Goal: Task Accomplishment & Management: Manage account settings

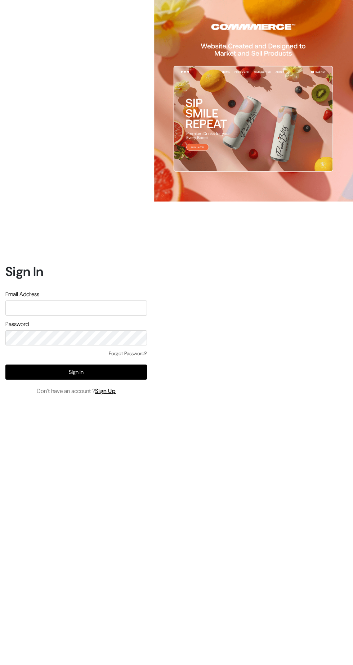
click at [86, 315] on input "text" at bounding box center [75, 307] width 141 height 15
type input "Hello@tunai.in"
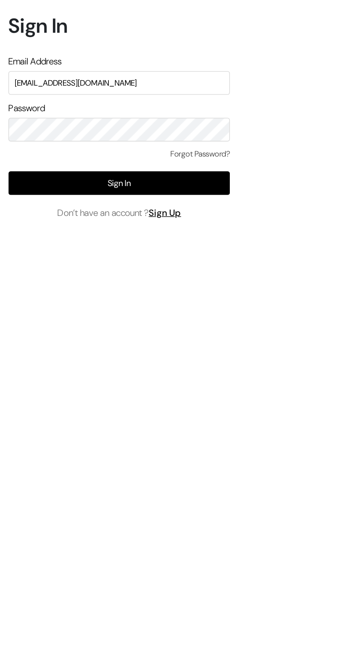
click at [28, 380] on button "Sign In" at bounding box center [75, 371] width 141 height 15
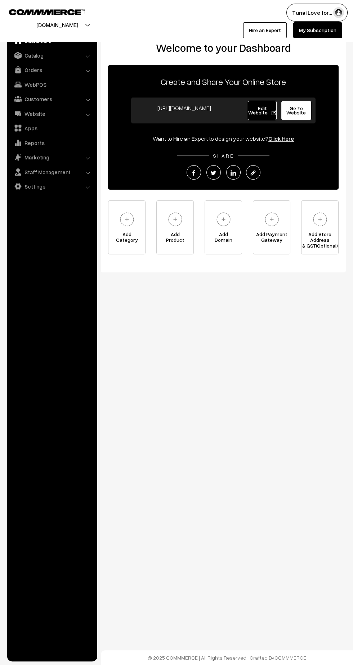
click at [38, 74] on link "Orders" at bounding box center [52, 69] width 86 height 13
click at [30, 89] on link "Abandoned Cart" at bounding box center [58, 90] width 71 height 8
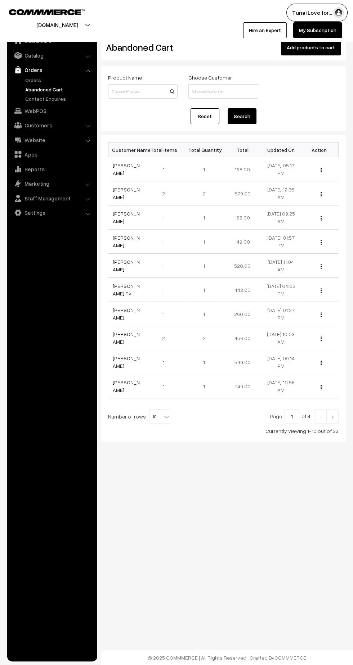
click at [34, 76] on link "Orders" at bounding box center [58, 80] width 71 height 8
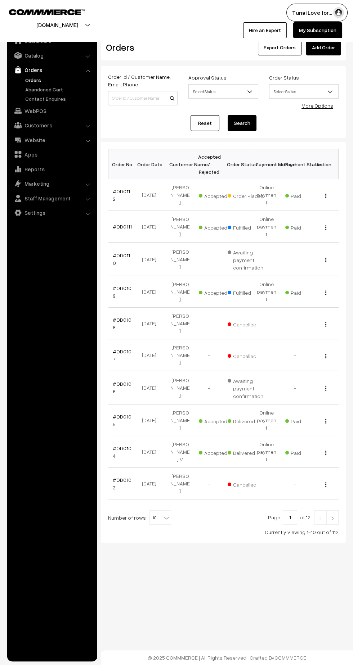
click at [127, 193] on link "#OD0112" at bounding box center [121, 195] width 17 height 14
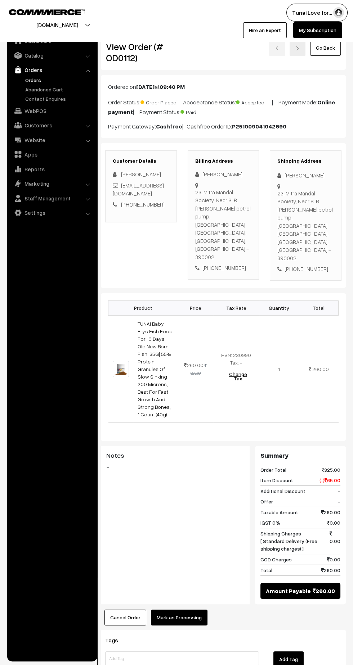
click at [182, 609] on button "Mark as Processing" at bounding box center [179, 617] width 56 height 16
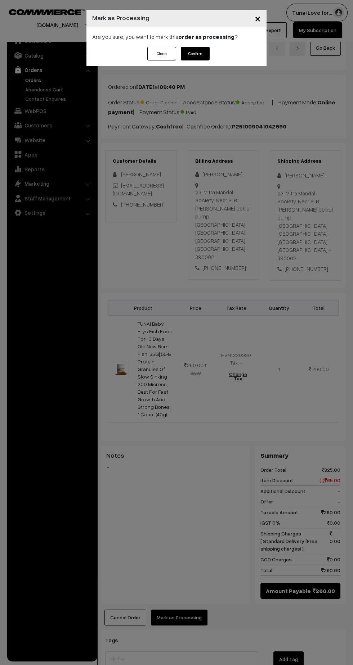
click at [196, 55] on button "Confirm" at bounding box center [195, 54] width 29 height 14
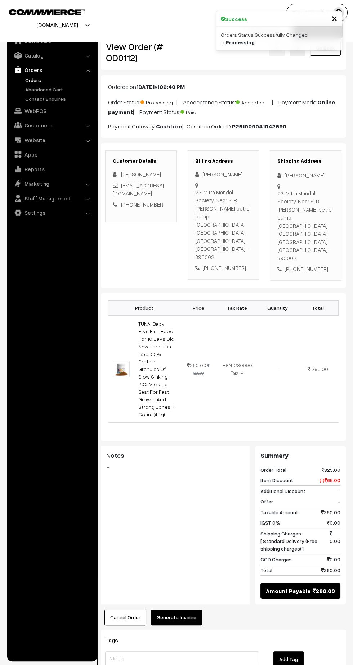
scroll to position [13, 0]
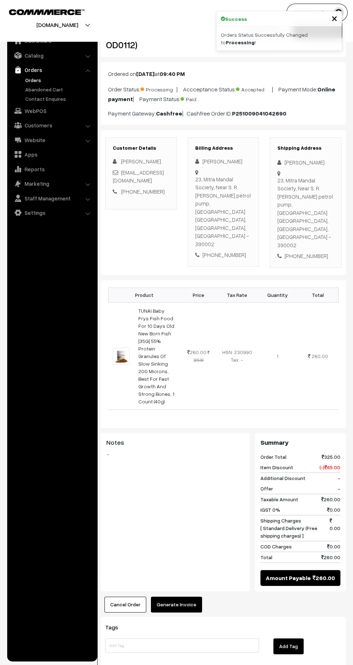
click at [178, 596] on button "Generate Invoice" at bounding box center [176, 604] width 51 height 16
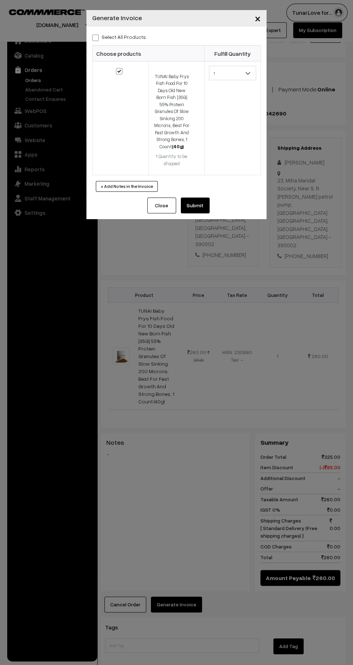
click at [202, 204] on button "Submit" at bounding box center [195, 206] width 29 height 16
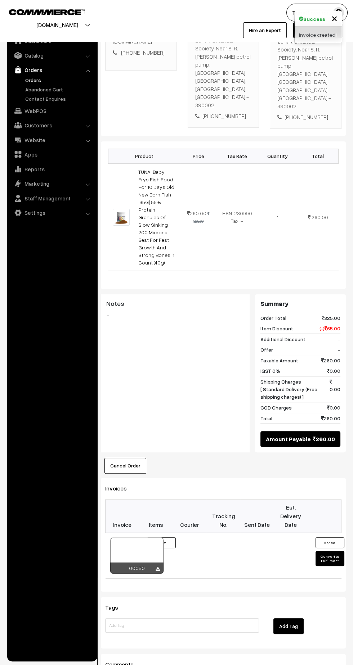
scroll to position [164, 0]
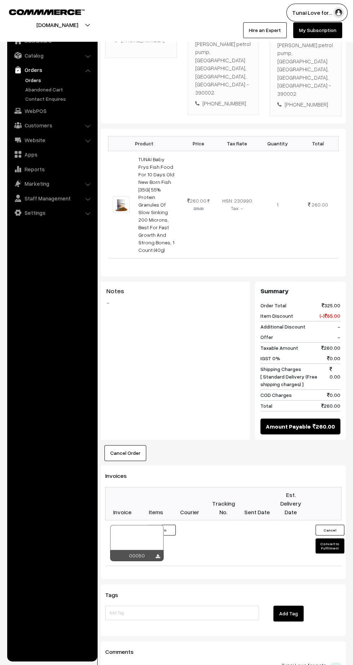
click at [323, 538] on button "Convert to Fulfilment" at bounding box center [329, 545] width 29 height 15
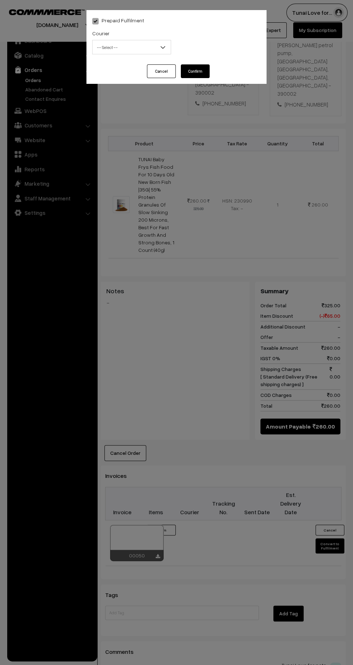
select select "1"
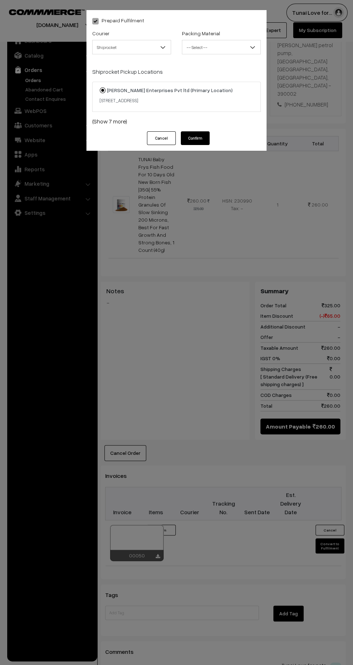
click at [198, 47] on span "-- Select --" at bounding box center [221, 47] width 78 height 13
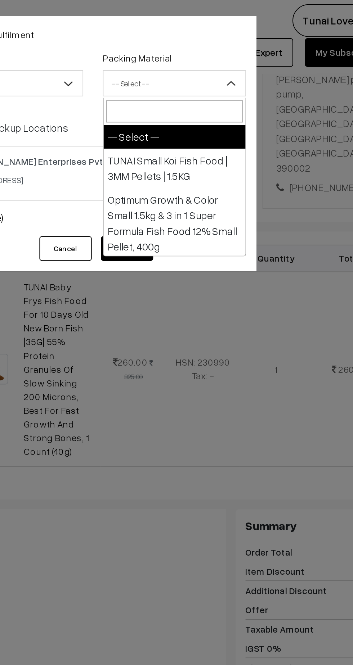
scroll to position [0, 0]
click at [181, 181] on div "Prepaid Fulfilment Courier -- Select -- Shiprocket Shiprocket Packing Material …" at bounding box center [176, 332] width 353 height 665
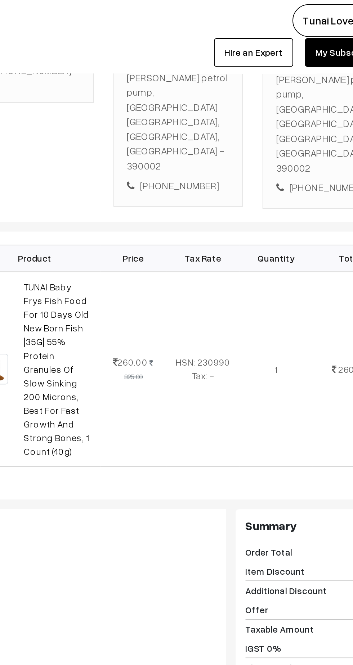
click at [185, 183] on td "260.00 325.00" at bounding box center [198, 204] width 36 height 107
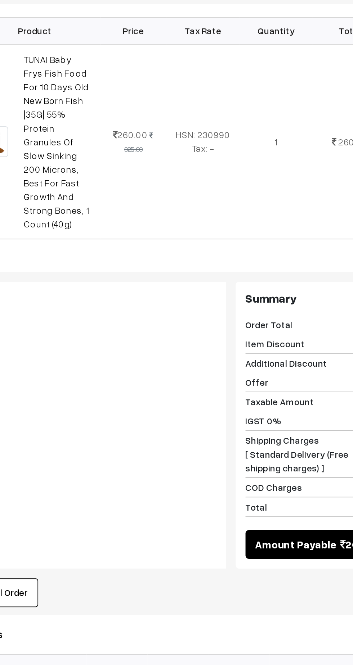
scroll to position [164, 0]
